Goal: Information Seeking & Learning: Learn about a topic

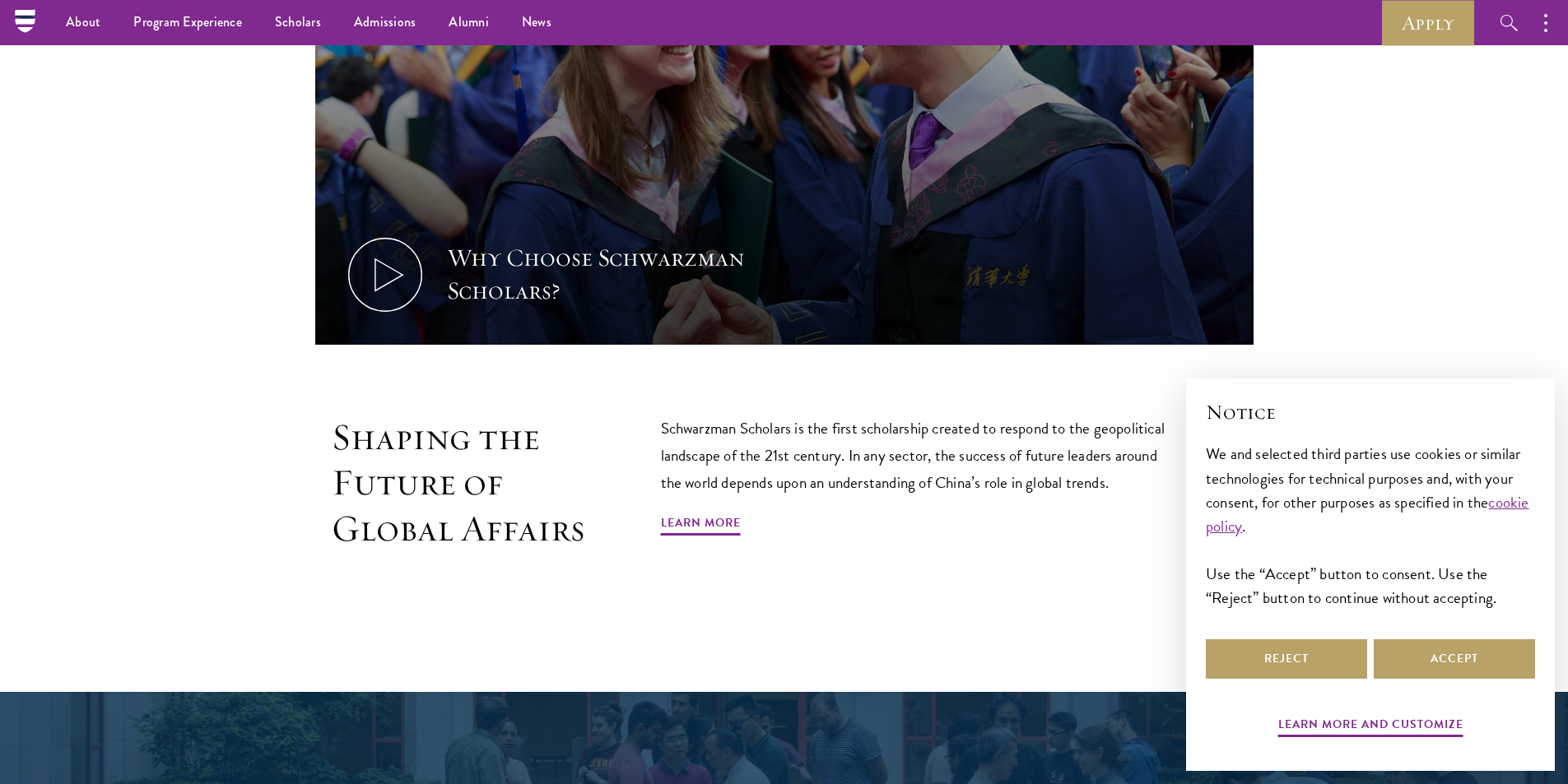
scroll to position [127, 0]
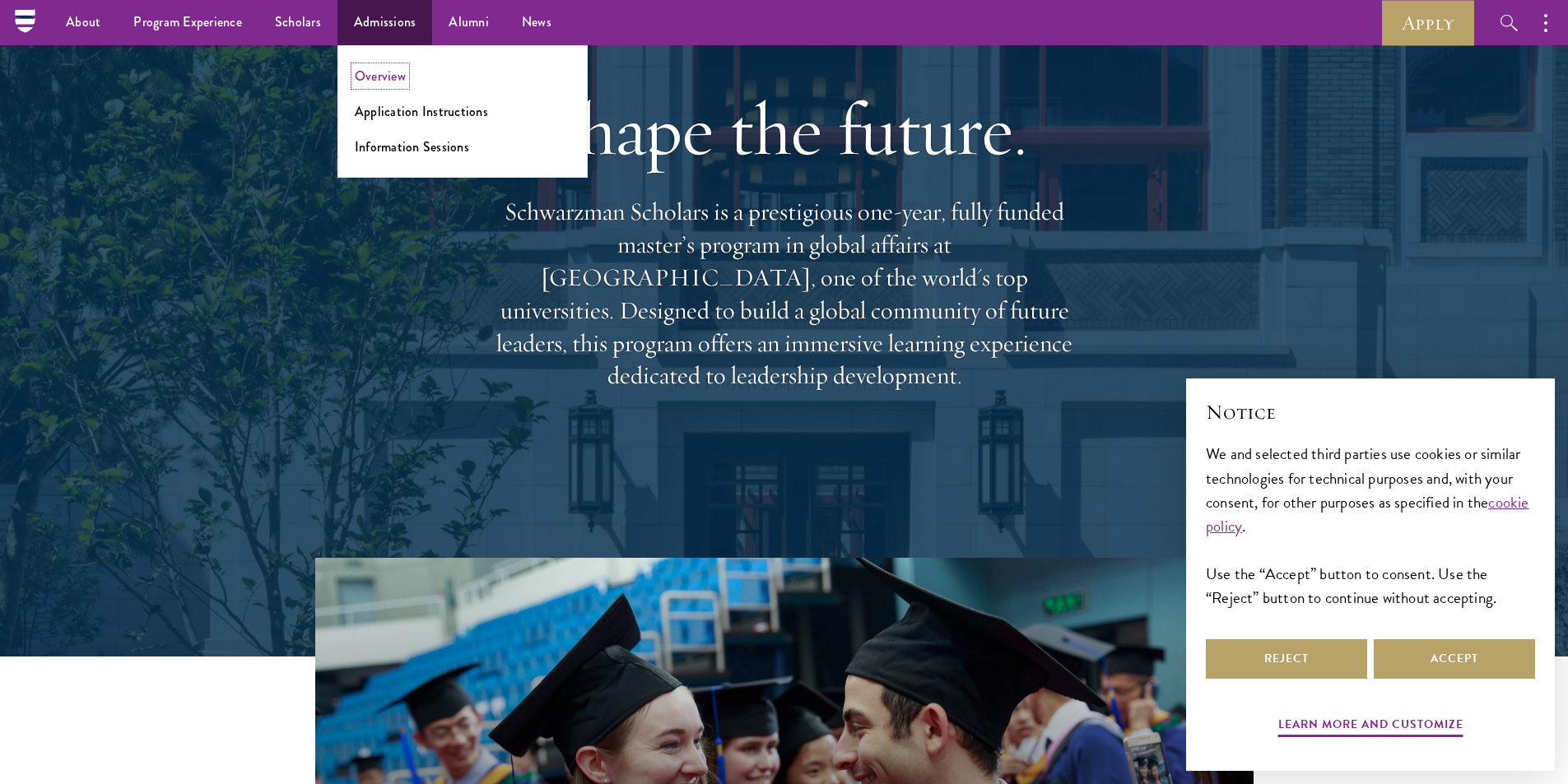
click at [397, 82] on link "Overview" at bounding box center [380, 76] width 51 height 19
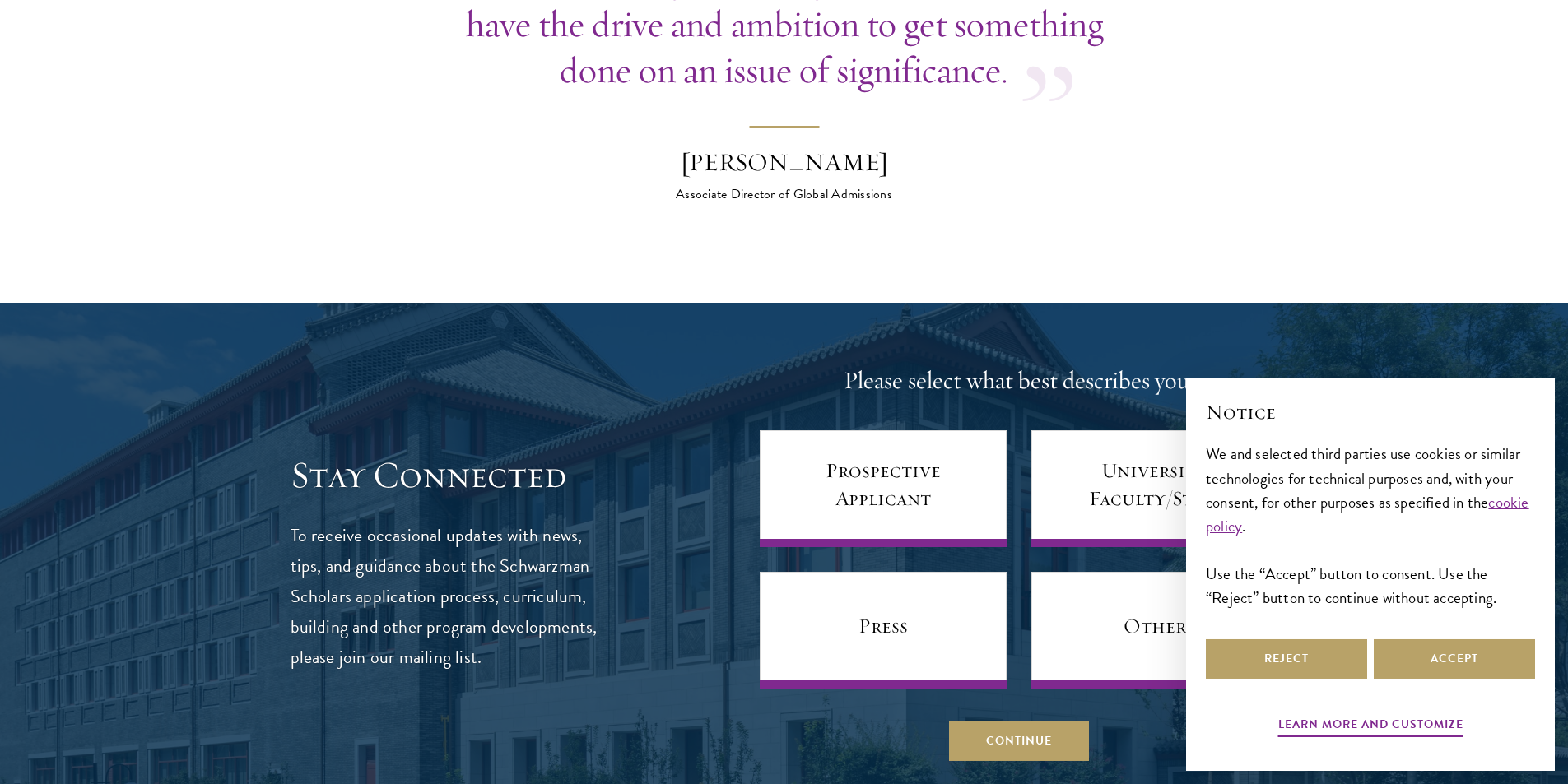
scroll to position [6662, 0]
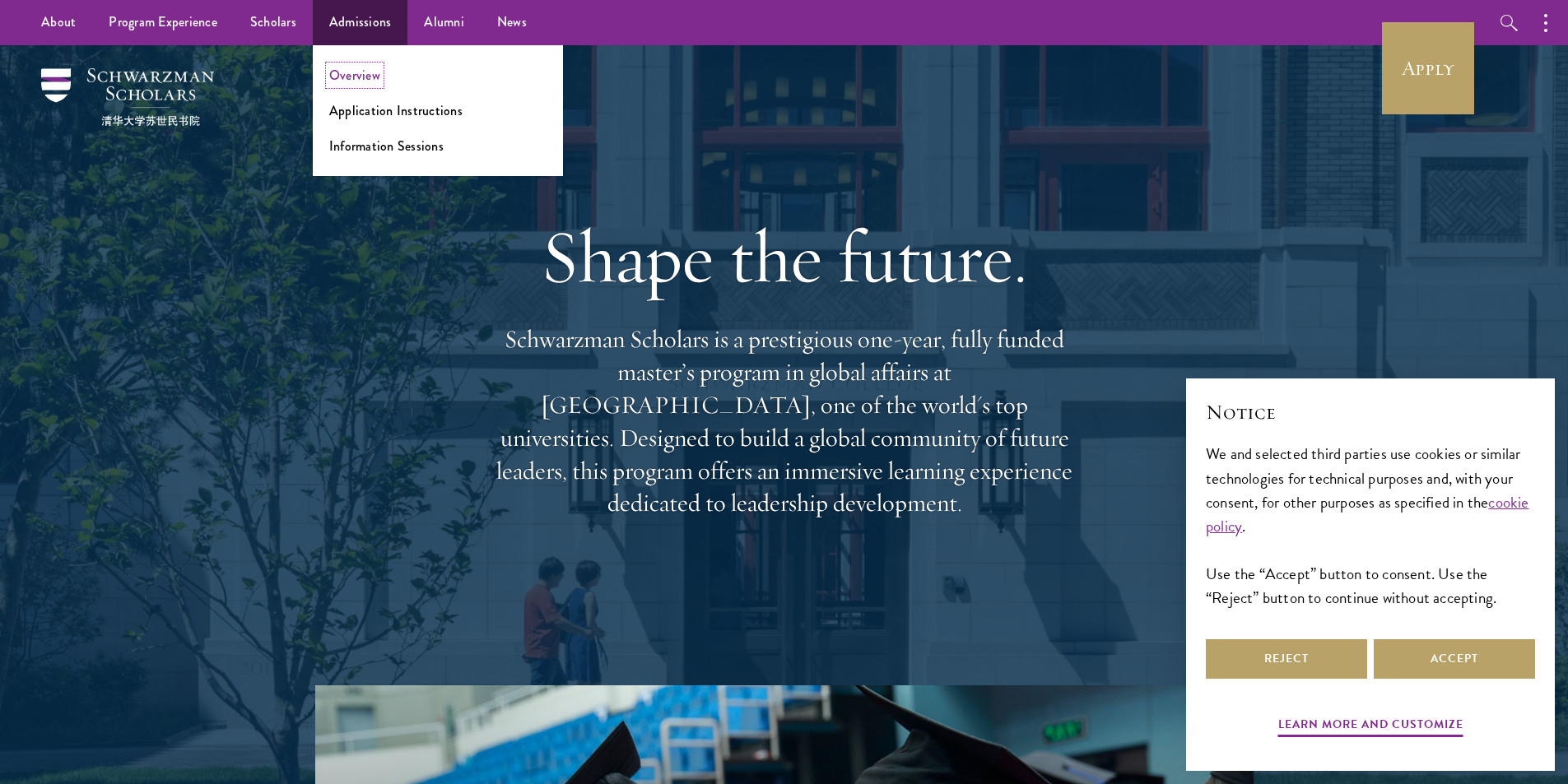
click at [363, 75] on link "Overview" at bounding box center [355, 75] width 51 height 19
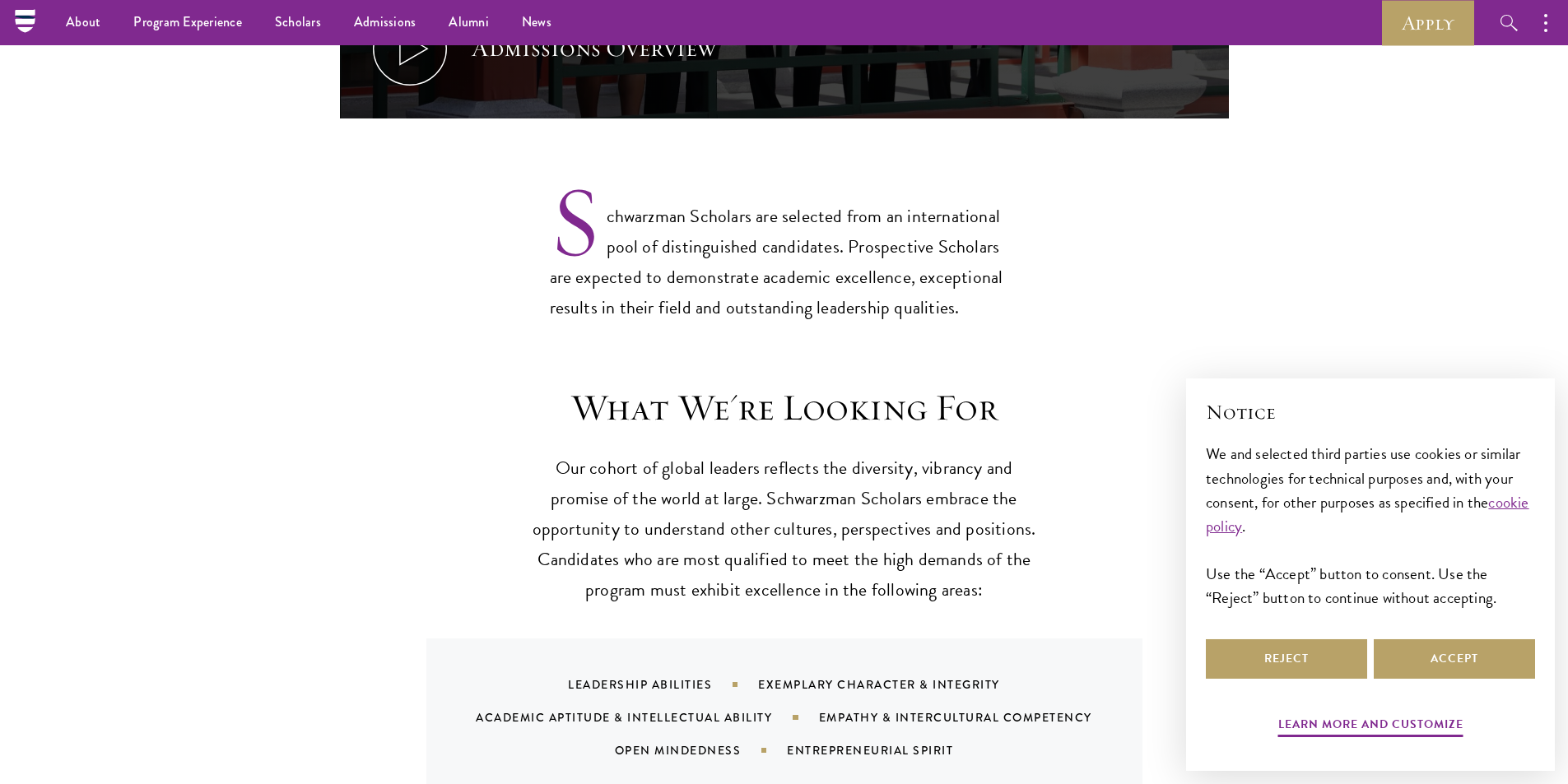
scroll to position [1234, 0]
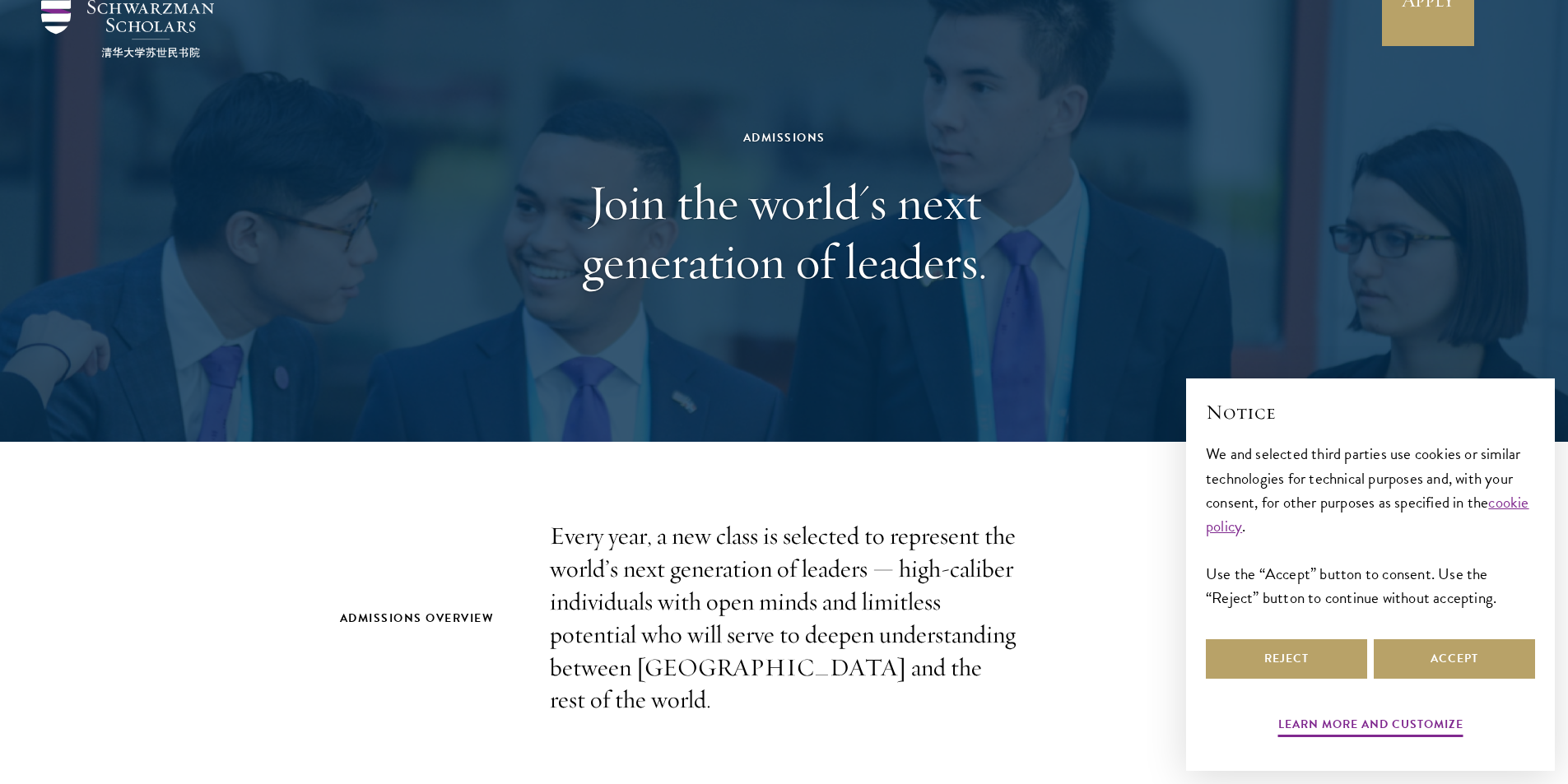
scroll to position [0, 0]
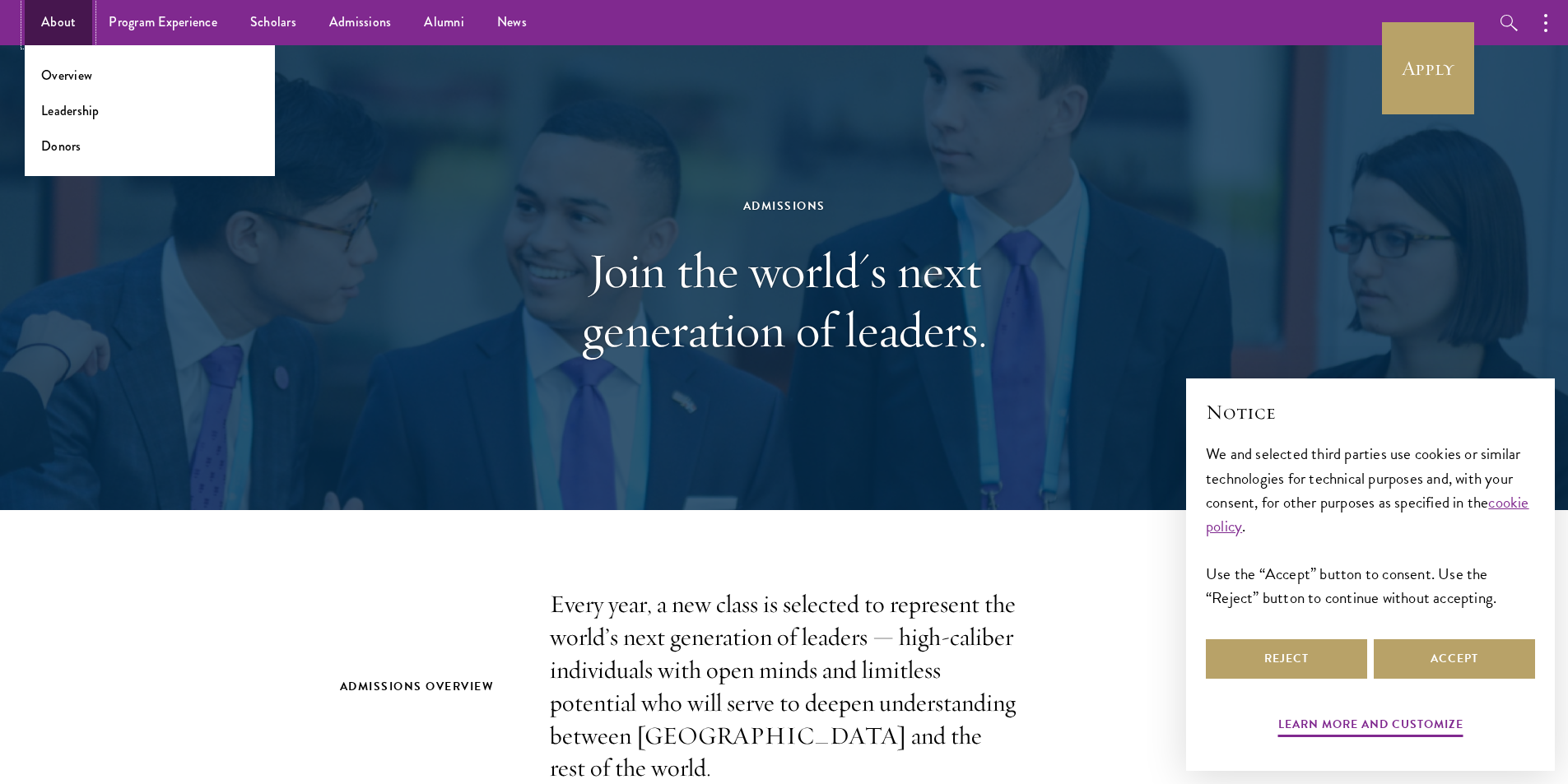
click at [65, 32] on link "About" at bounding box center [58, 23] width 67 height 46
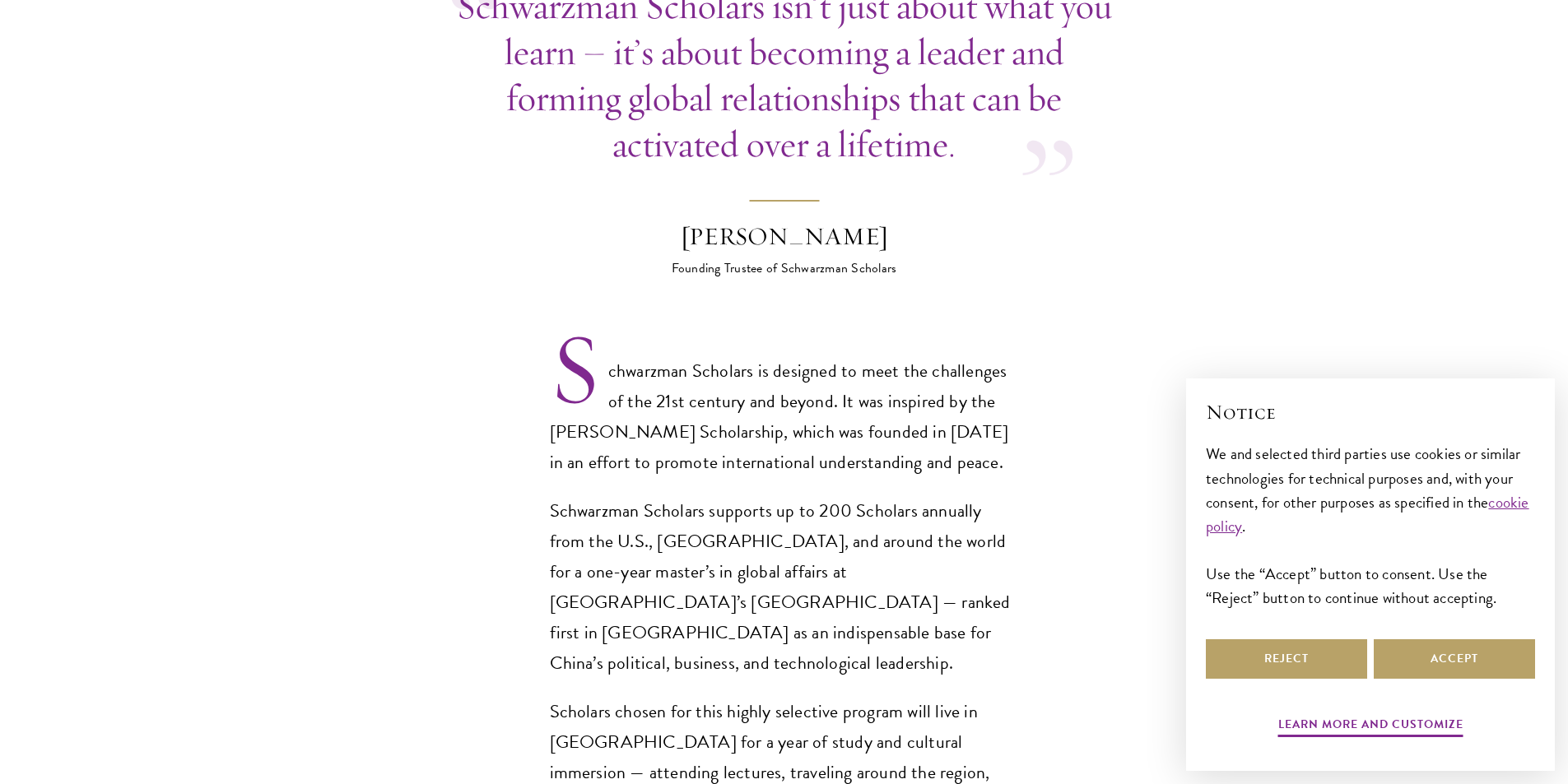
scroll to position [987, 0]
